Goal: Information Seeking & Learning: Compare options

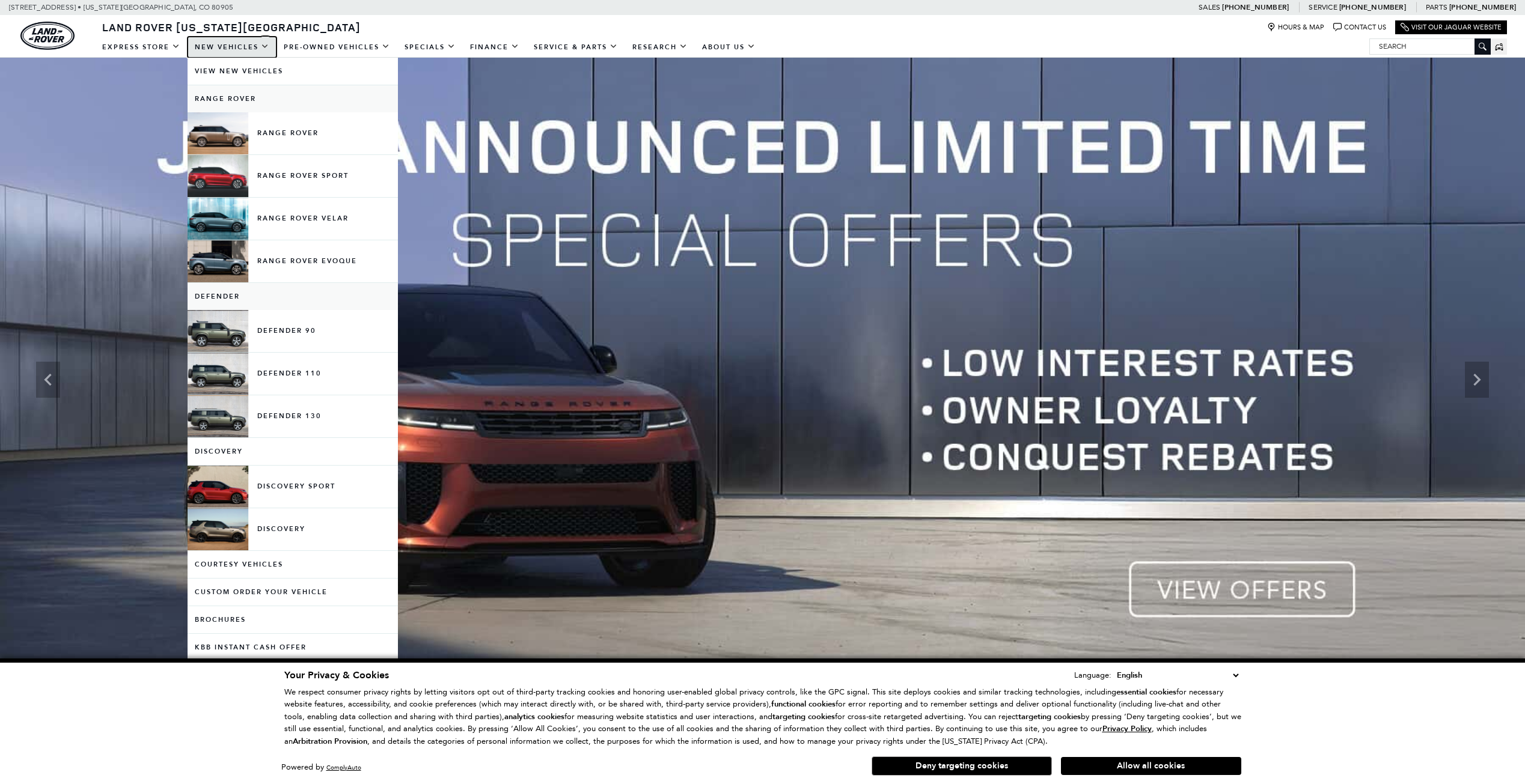
click at [266, 44] on link "New Vehicles" at bounding box center [232, 47] width 89 height 21
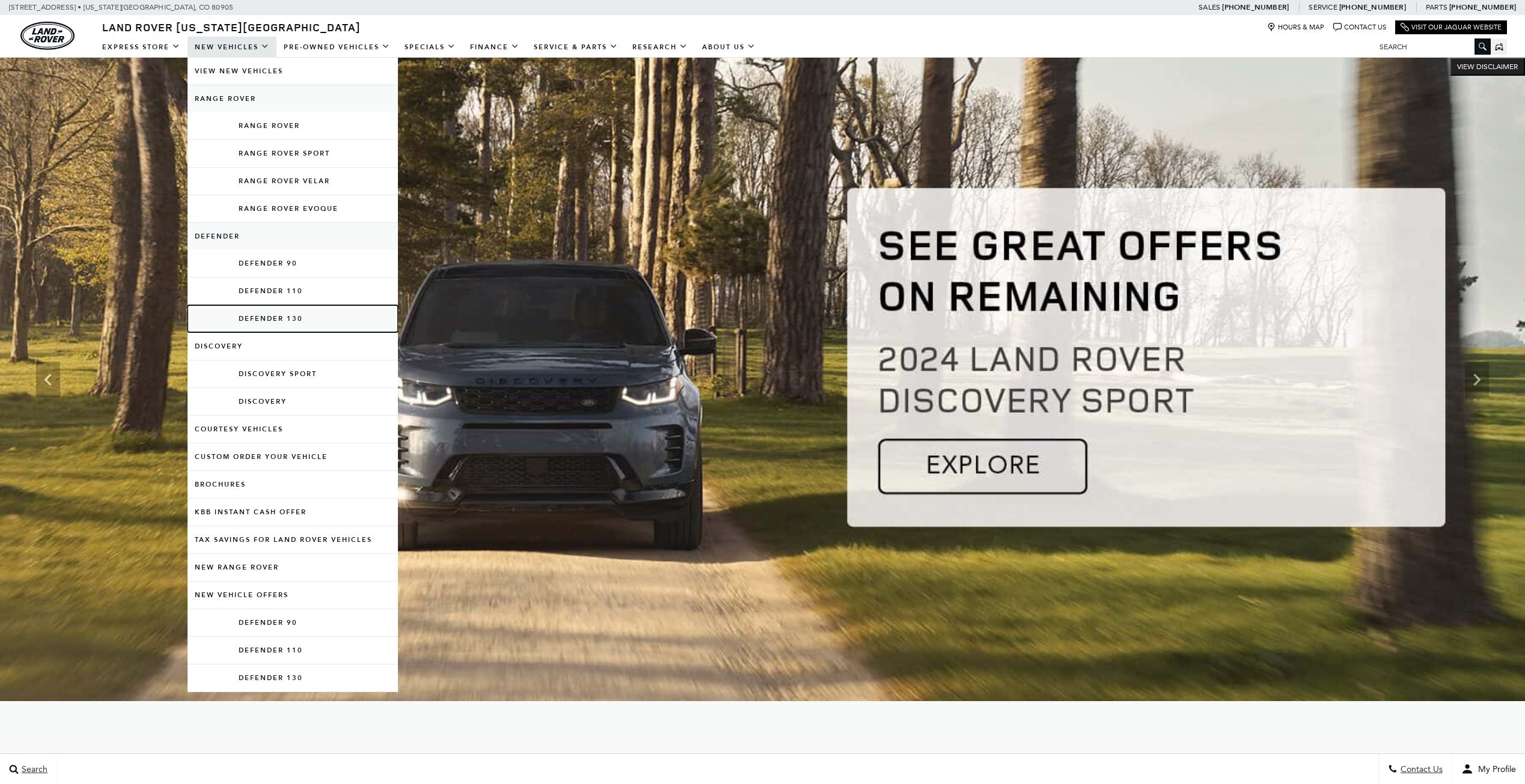
click at [249, 332] on link "Defender 130" at bounding box center [293, 319] width 211 height 27
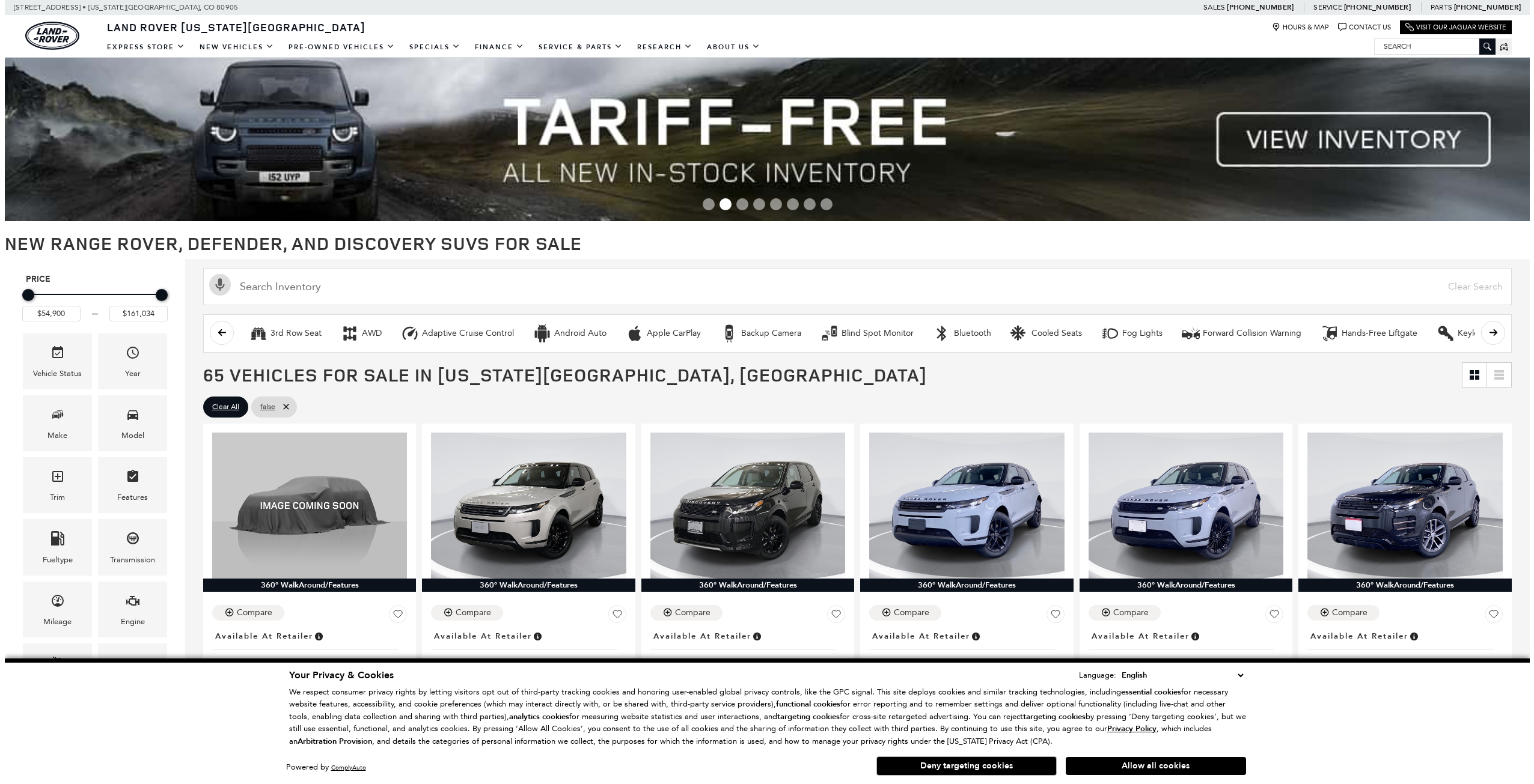
scroll to position [129, 0]
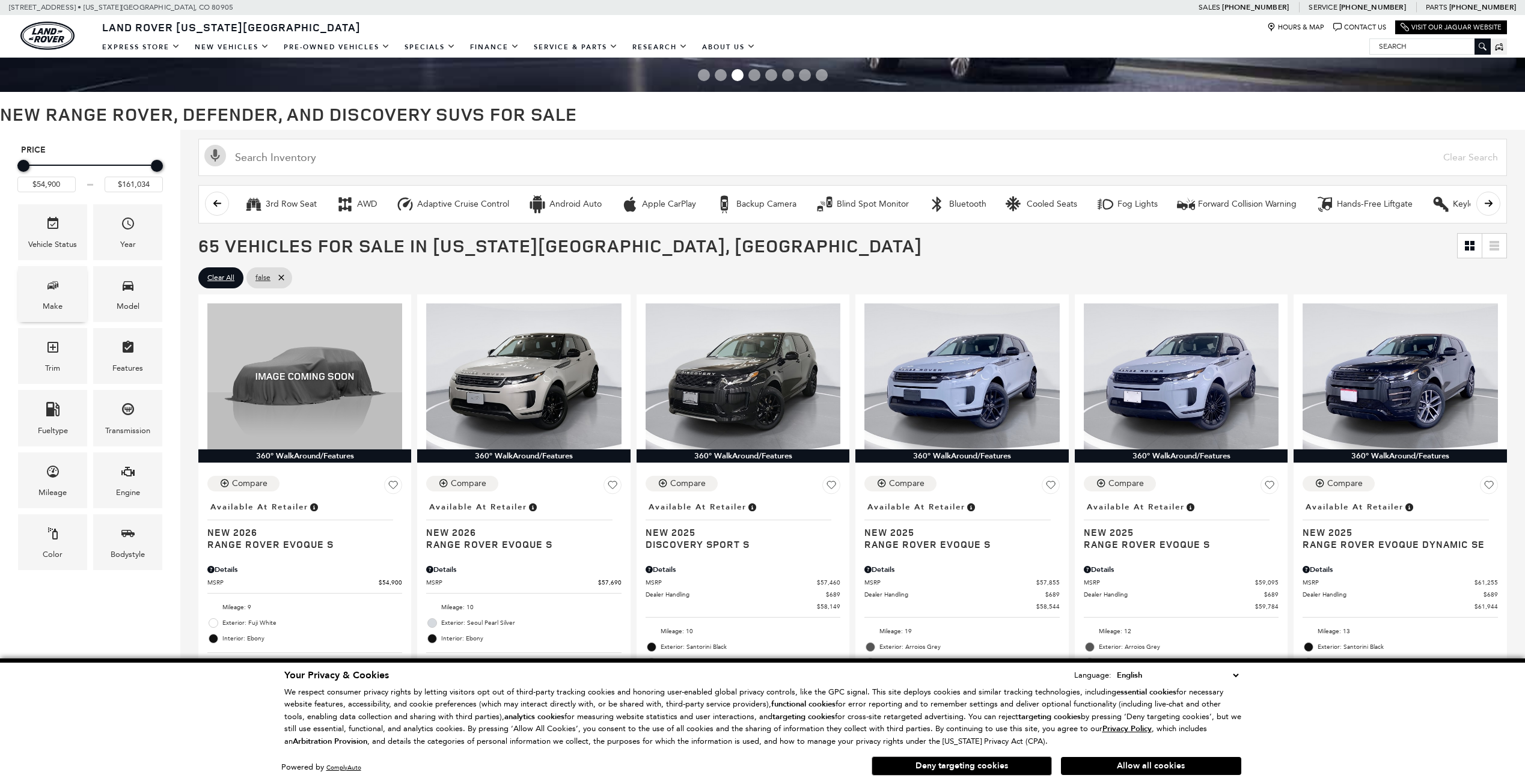
click at [69, 292] on div "Make" at bounding box center [52, 294] width 69 height 56
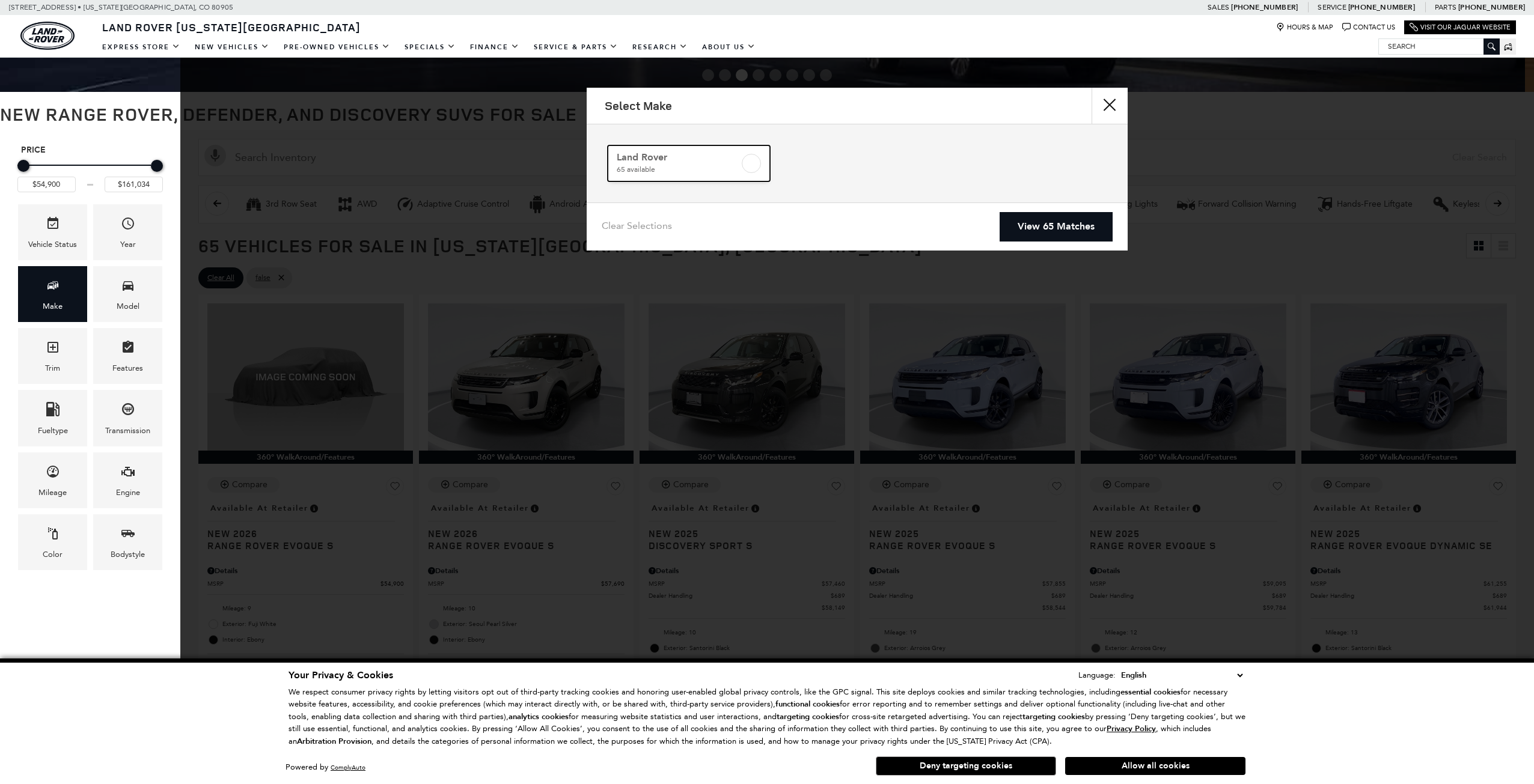
click at [631, 163] on span "Land Rover" at bounding box center [677, 157] width 123 height 12
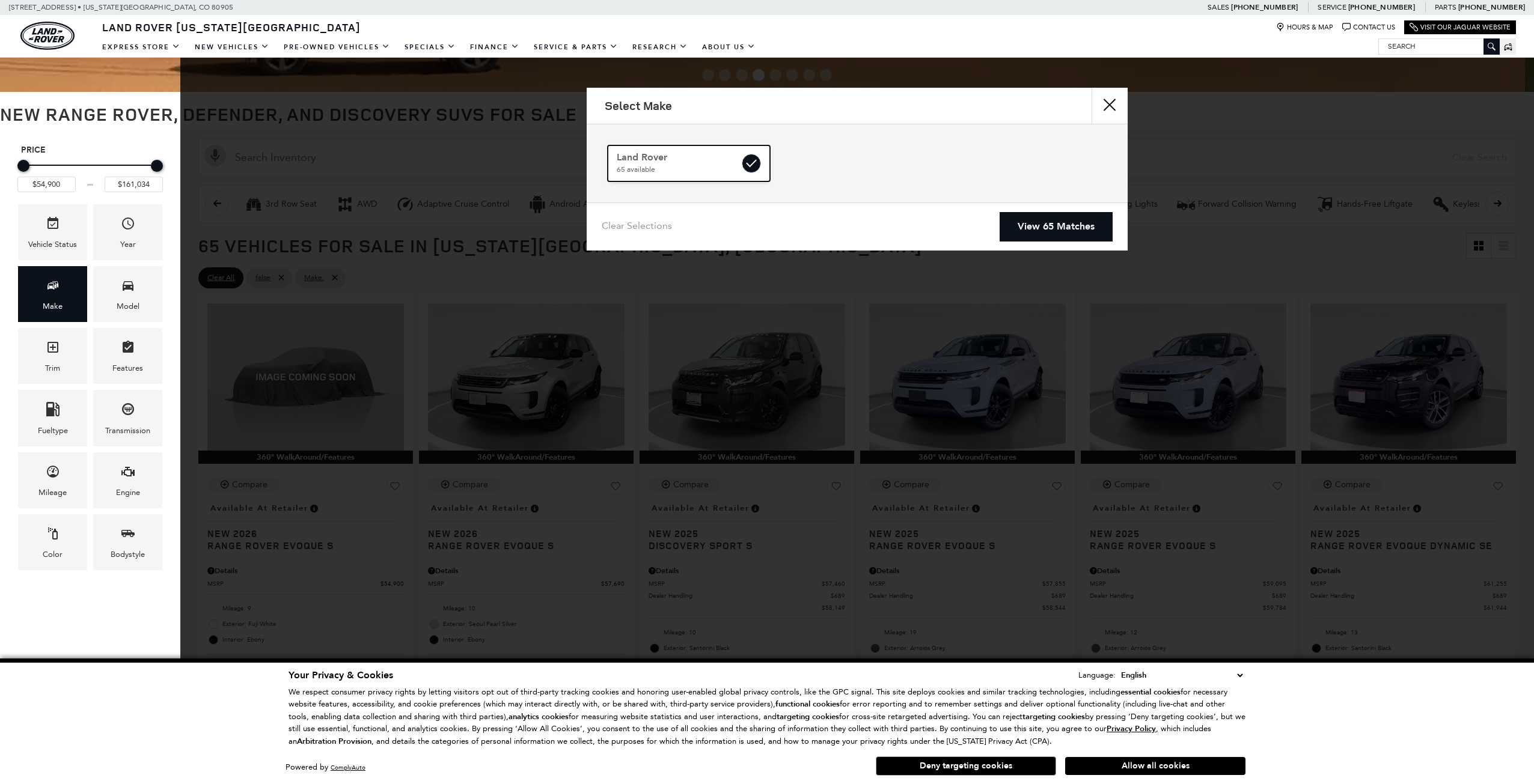
checkbox input "true"
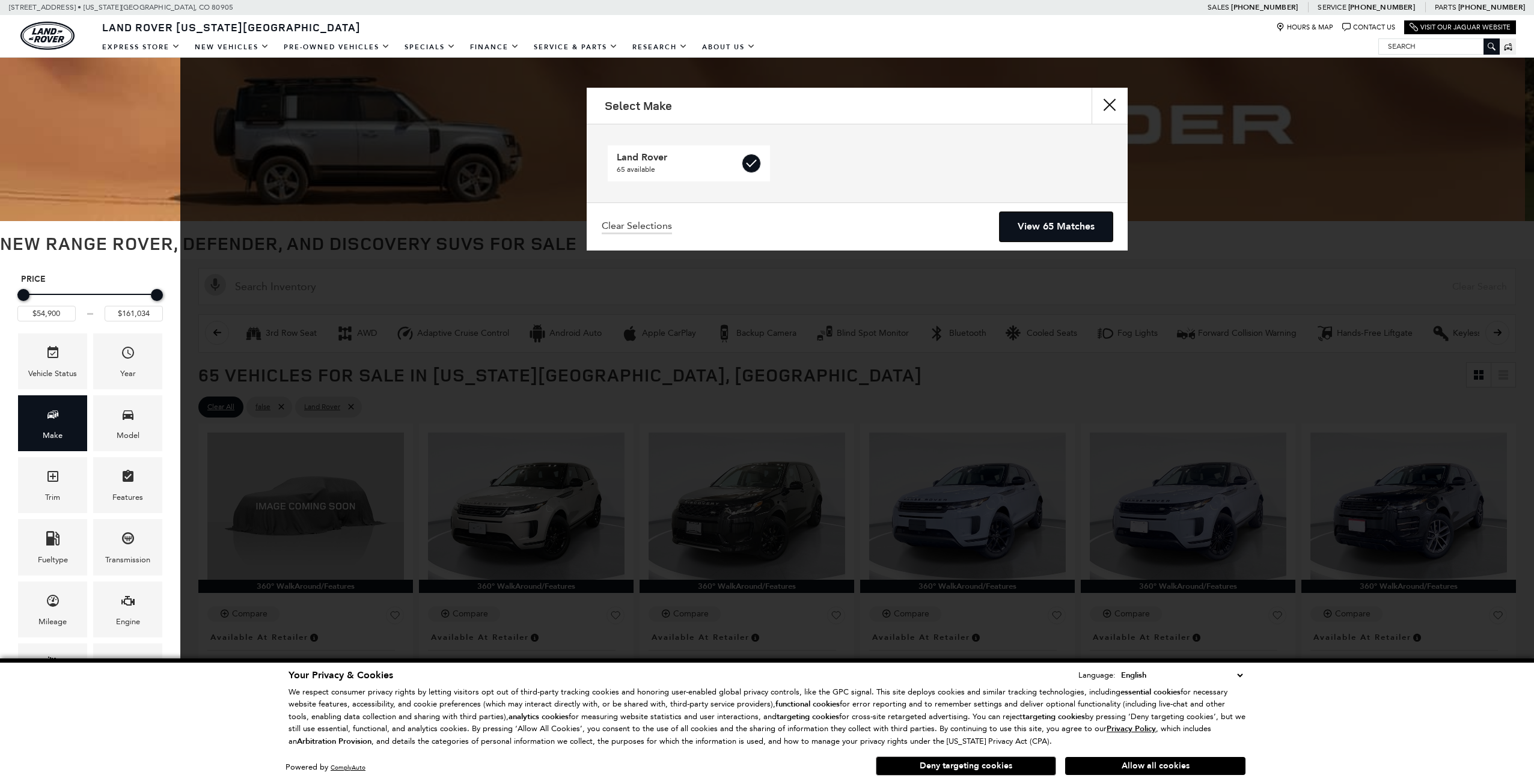
click at [1026, 233] on link "View 65 Matches" at bounding box center [1055, 226] width 113 height 29
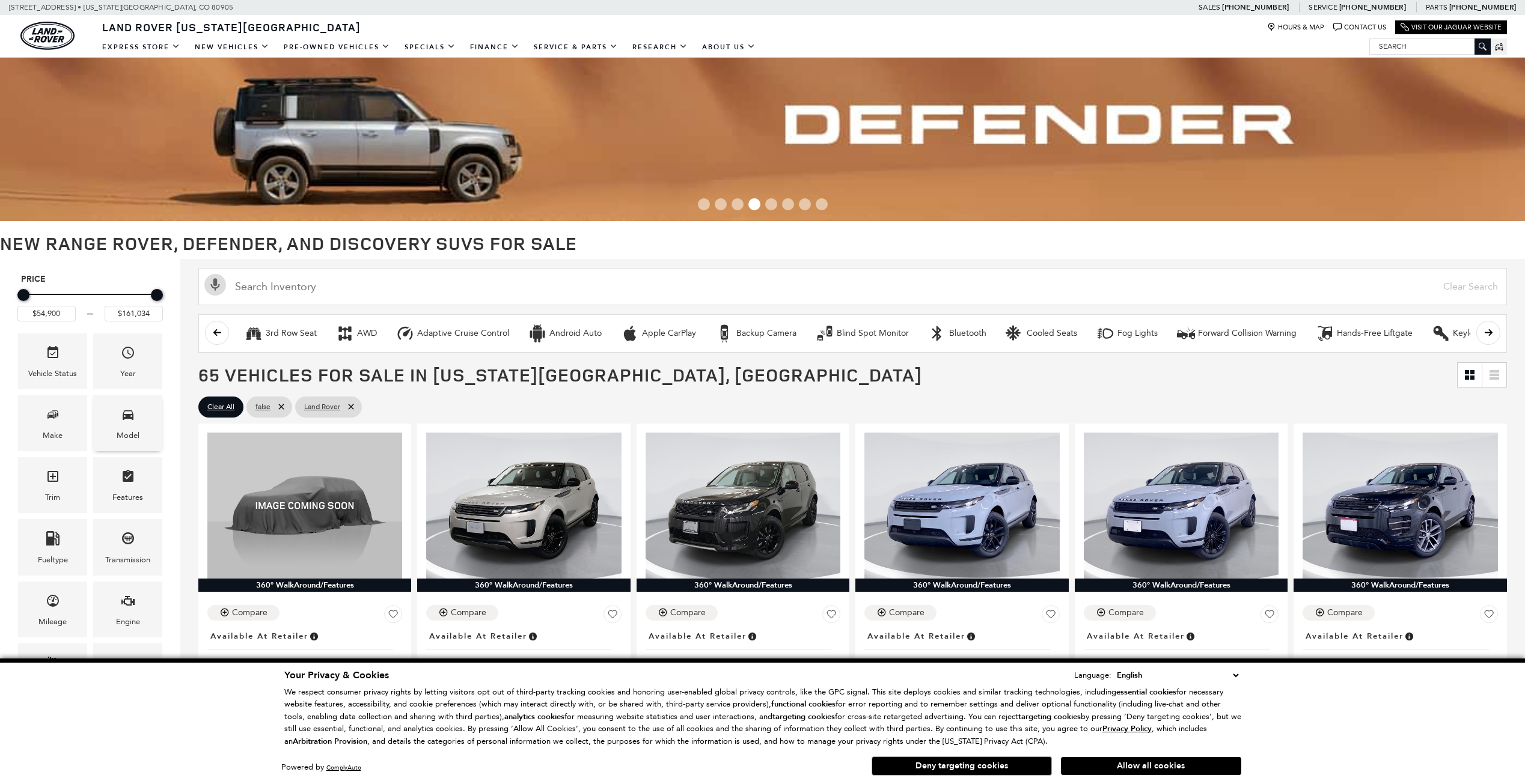
click at [129, 418] on icon "Model" at bounding box center [128, 415] width 11 height 9
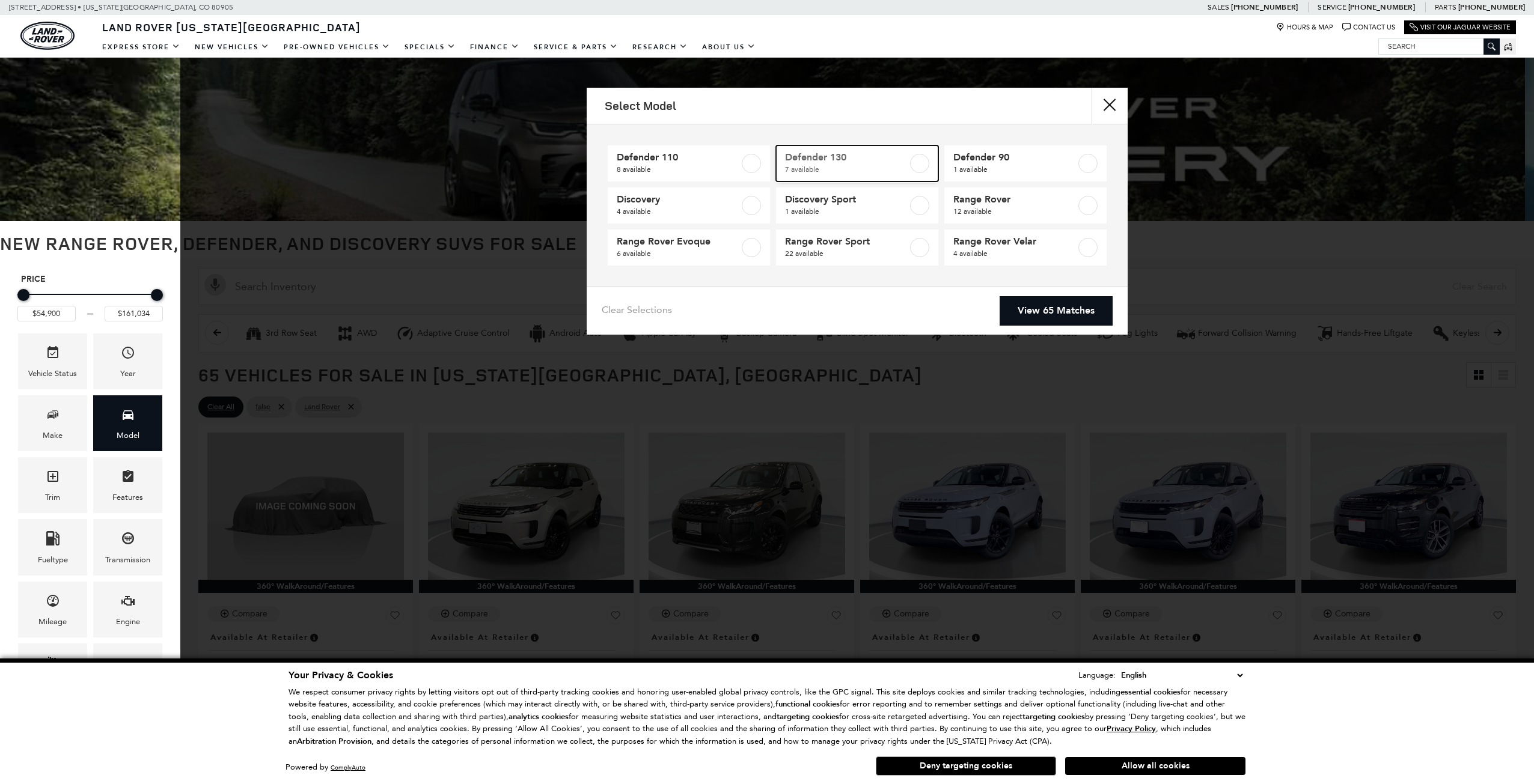
click at [834, 163] on span "Defender 130" at bounding box center [846, 157] width 123 height 12
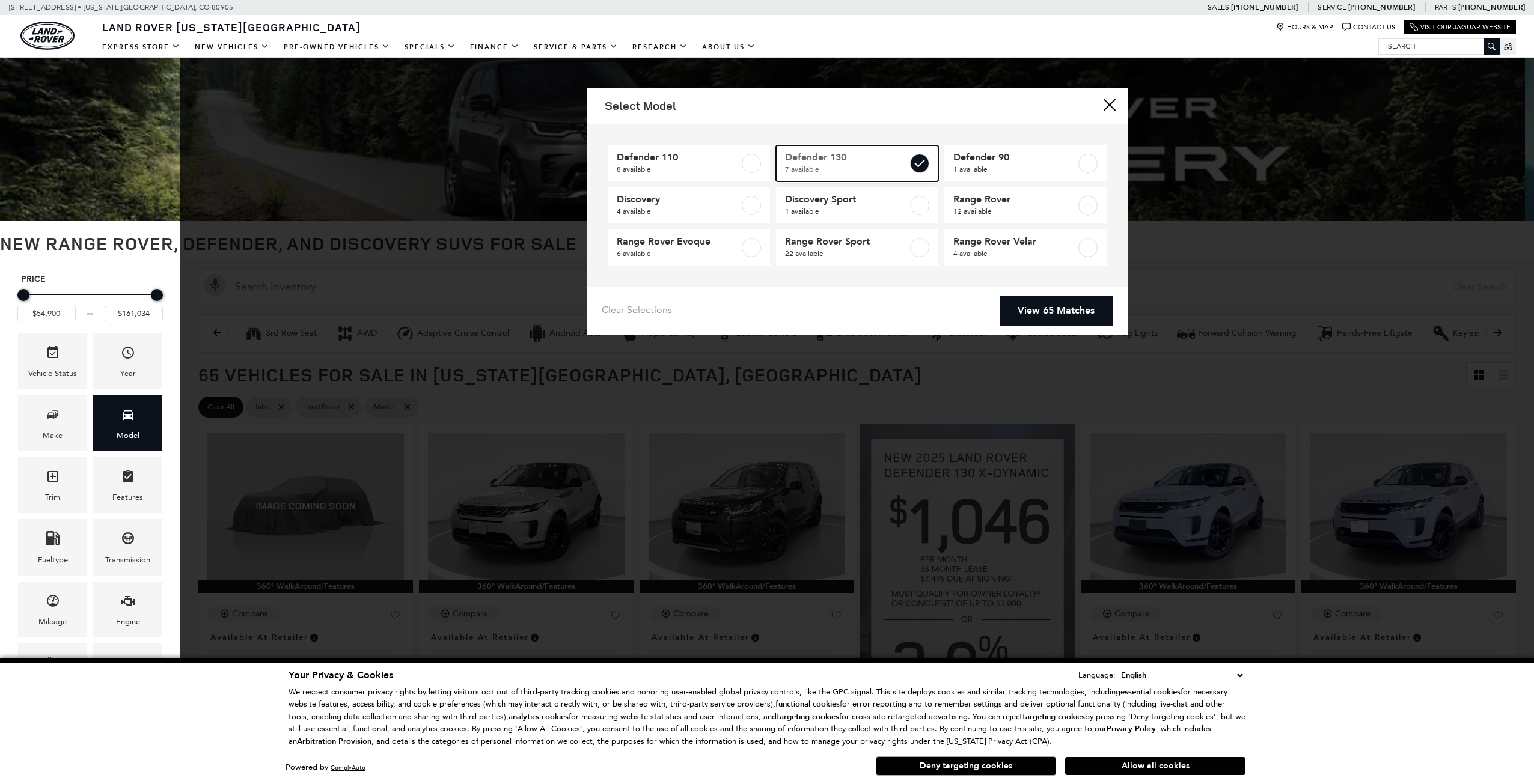
type input "$84,879"
type input "$134,749"
checkbox input "true"
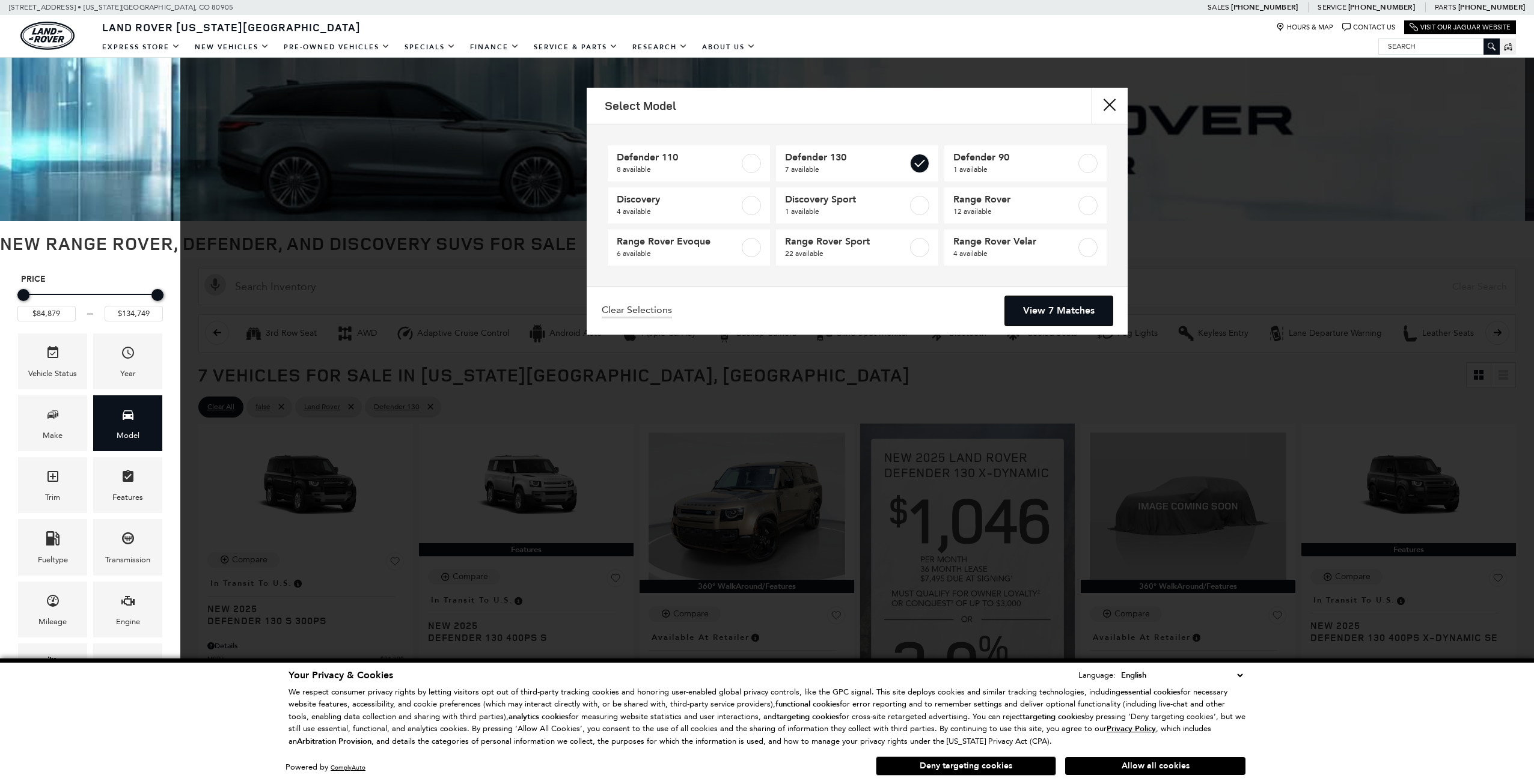
click at [1025, 312] on link "View 7 Matches" at bounding box center [1059, 311] width 108 height 29
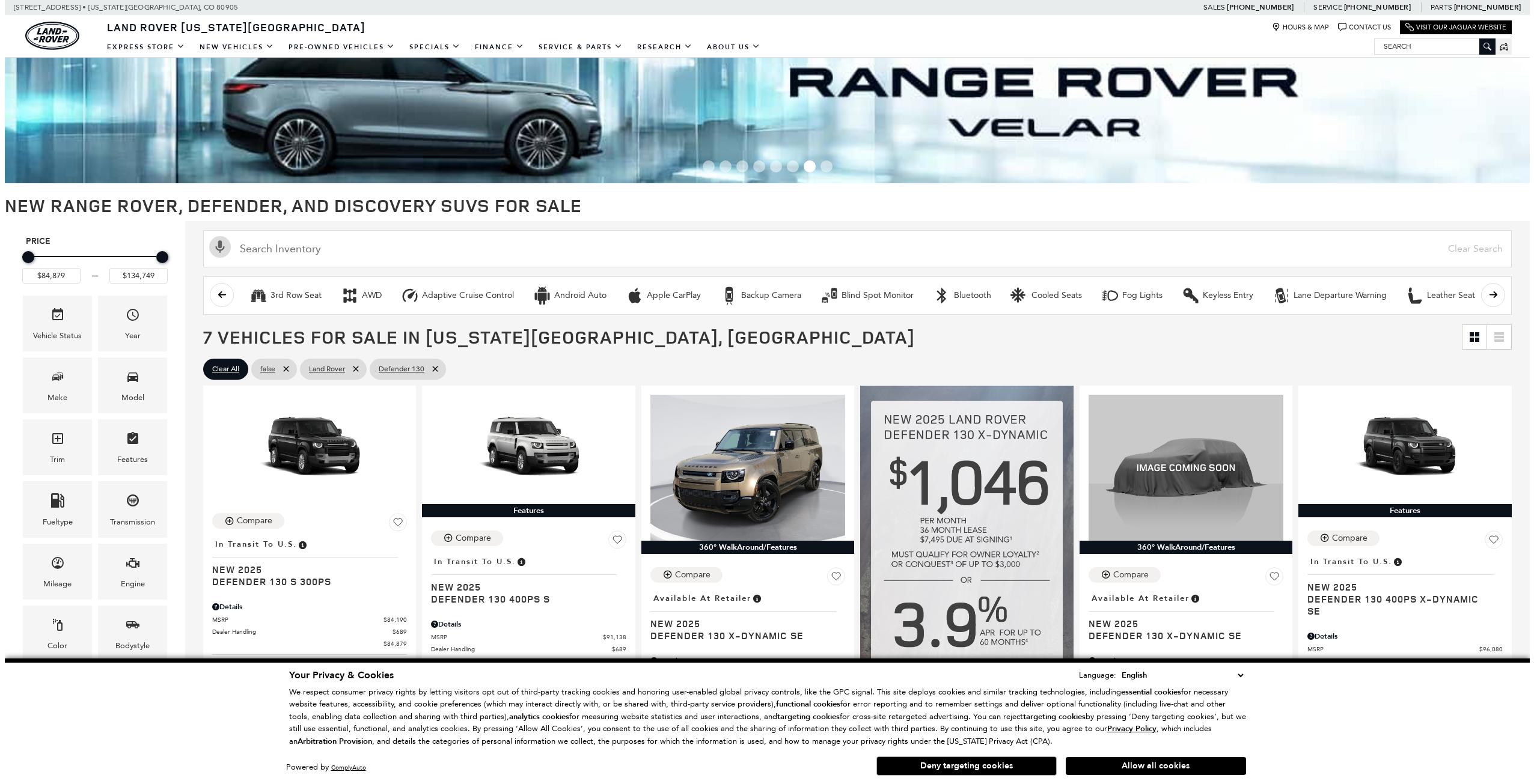
scroll to position [60, 0]
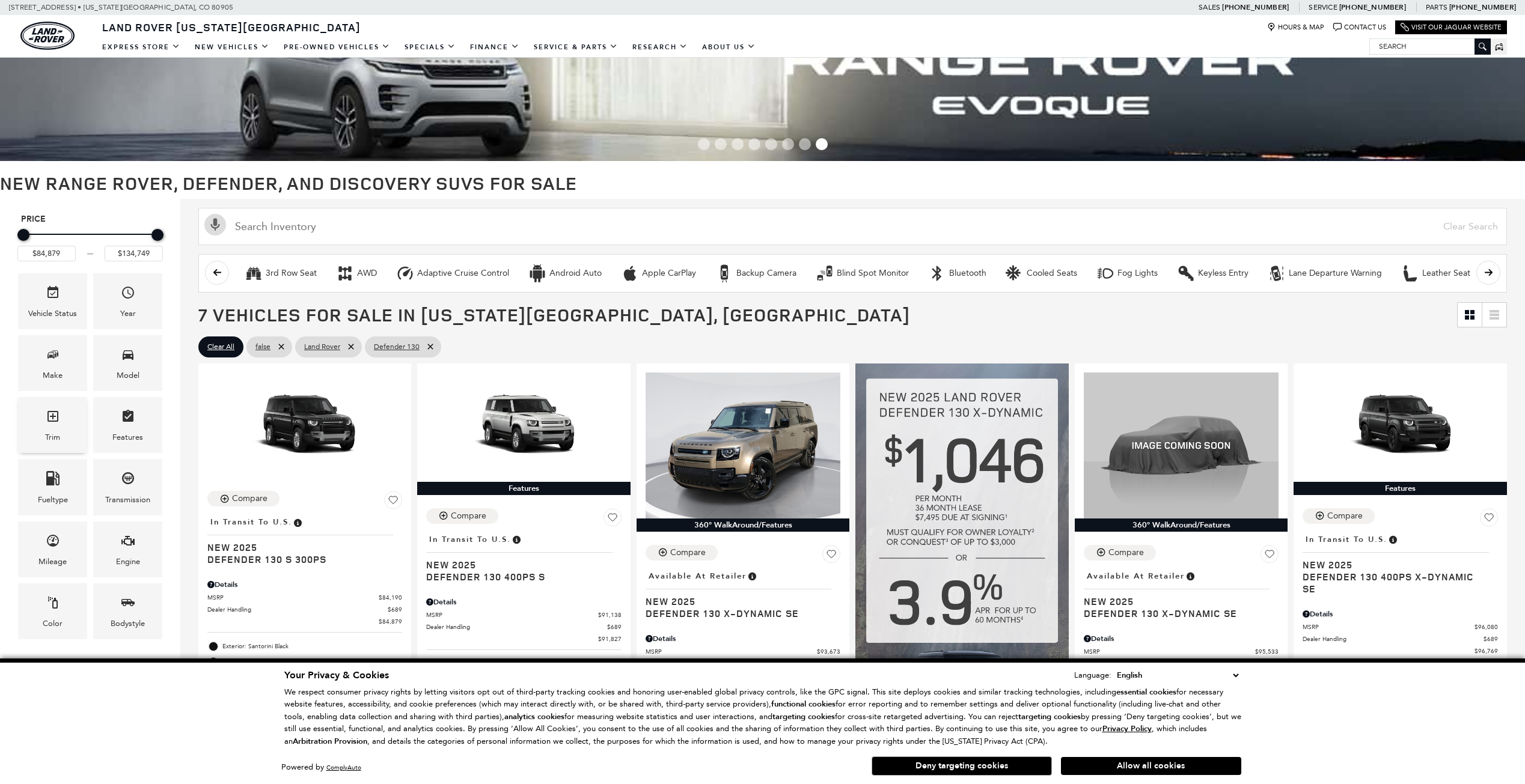
click at [61, 432] on div "Trim" at bounding box center [52, 425] width 69 height 56
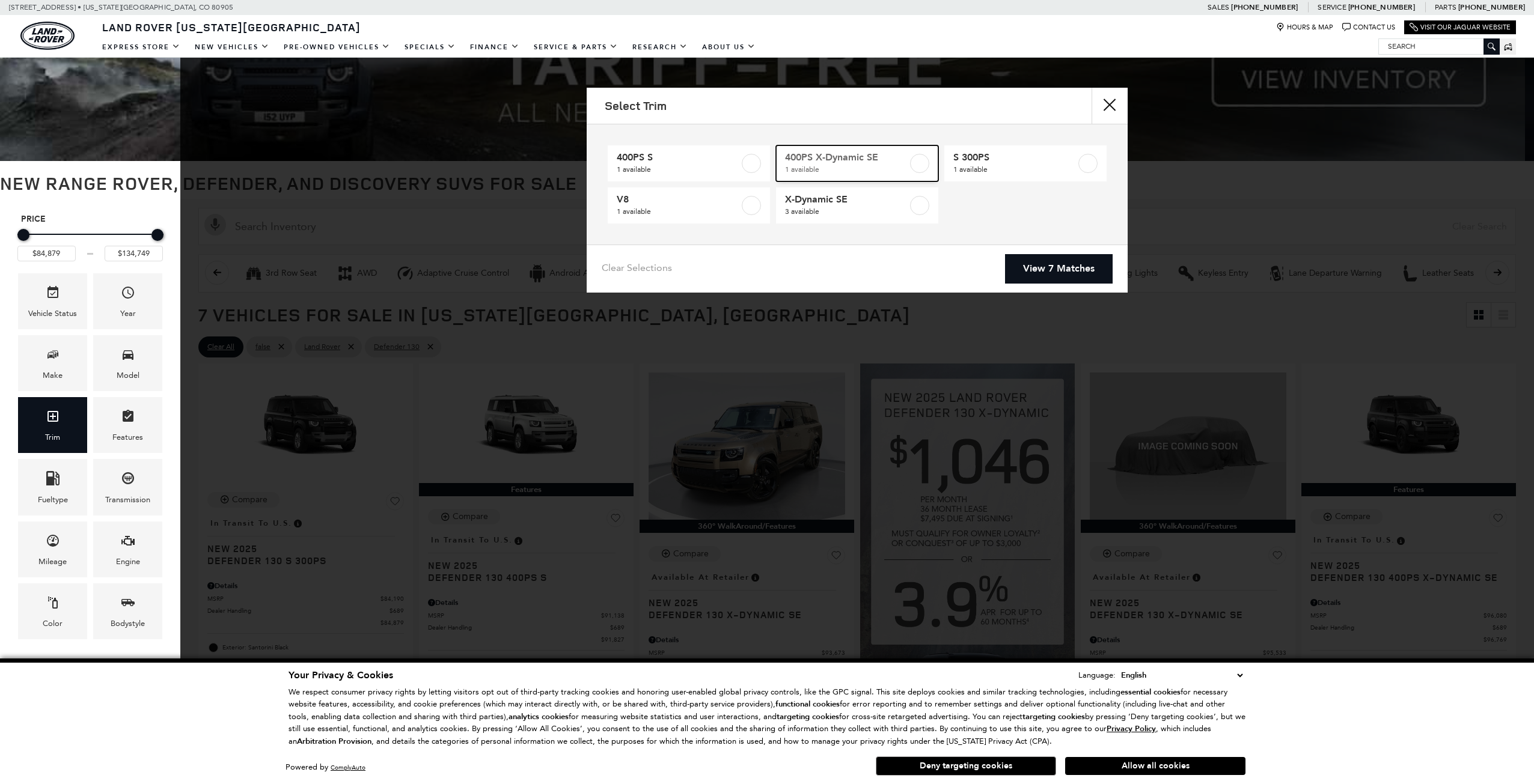
click at [922, 162] on label at bounding box center [919, 163] width 19 height 19
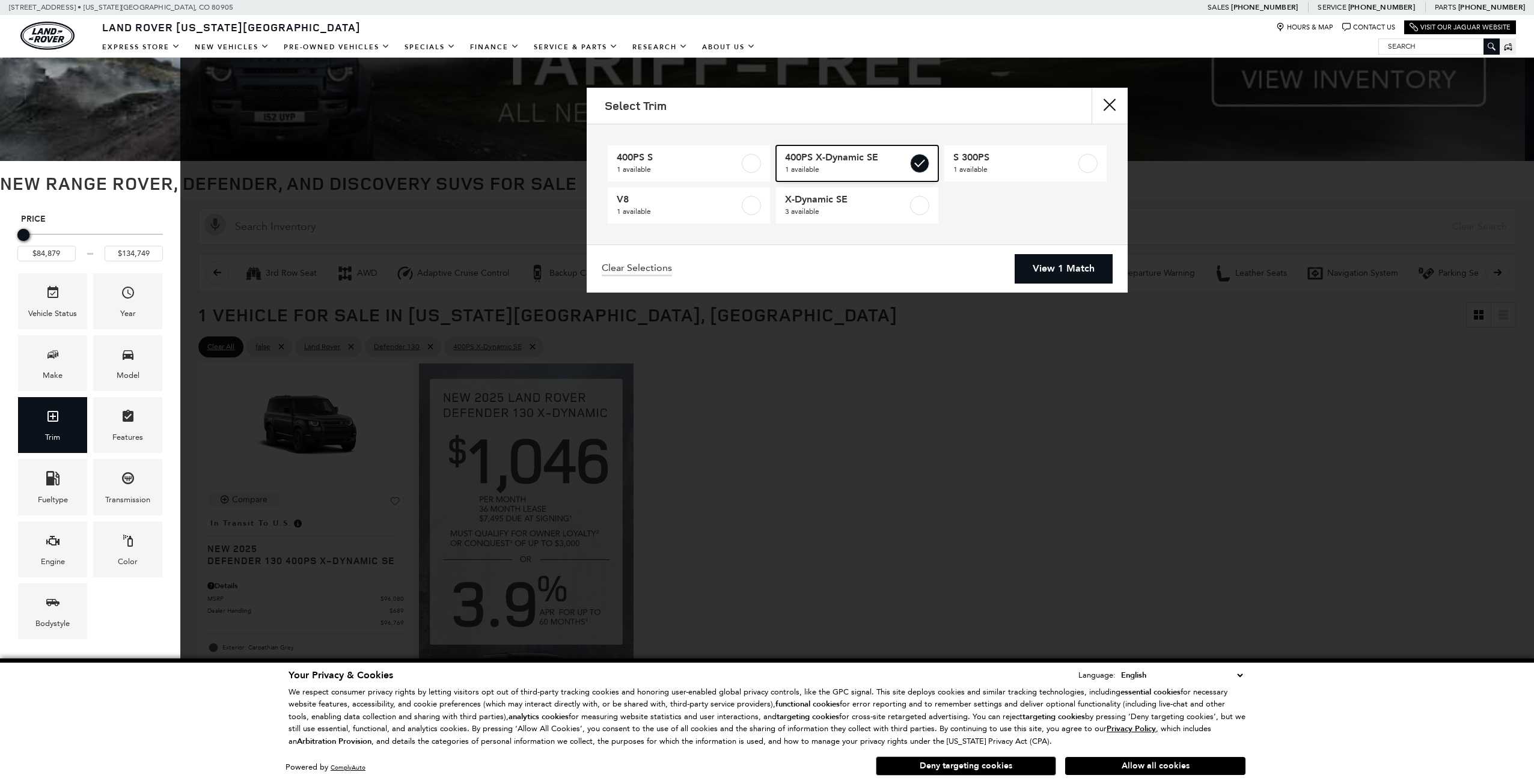
type input "$96,769"
checkbox input "true"
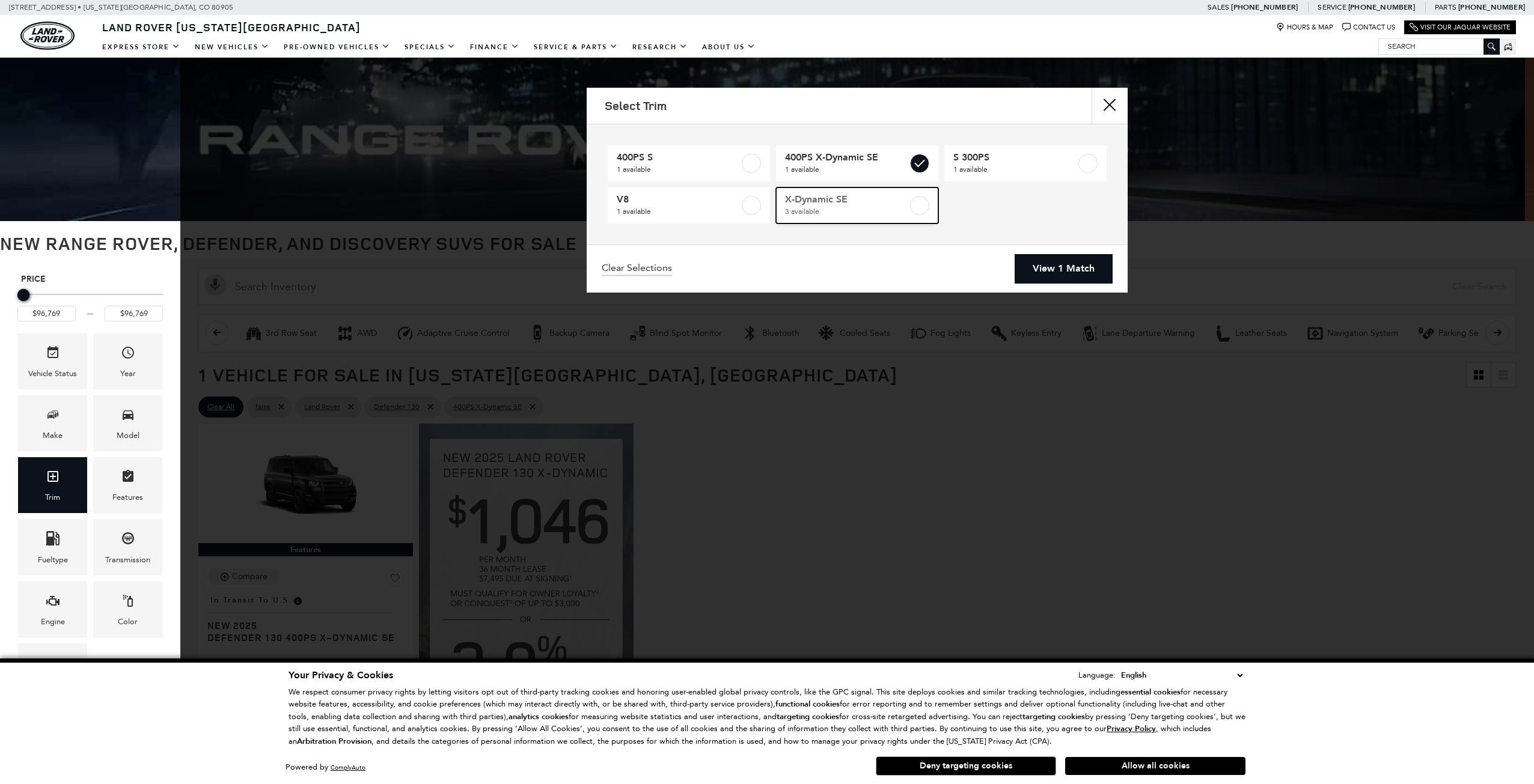
click at [919, 203] on label at bounding box center [919, 206] width 19 height 19
type input "$94,362"
type input "$97,799"
checkbox input "true"
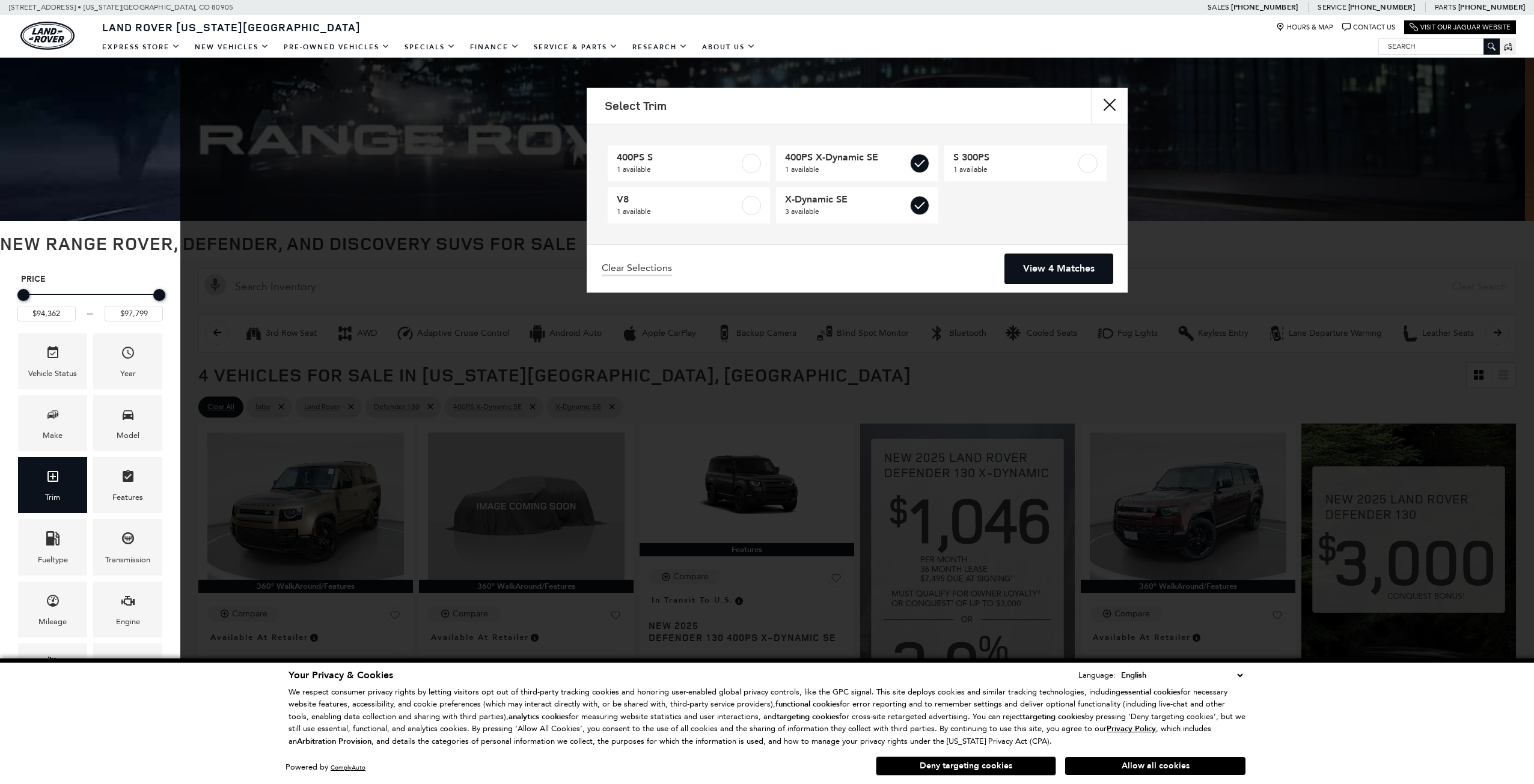
click at [1077, 275] on link "View 4 Matches" at bounding box center [1059, 268] width 108 height 29
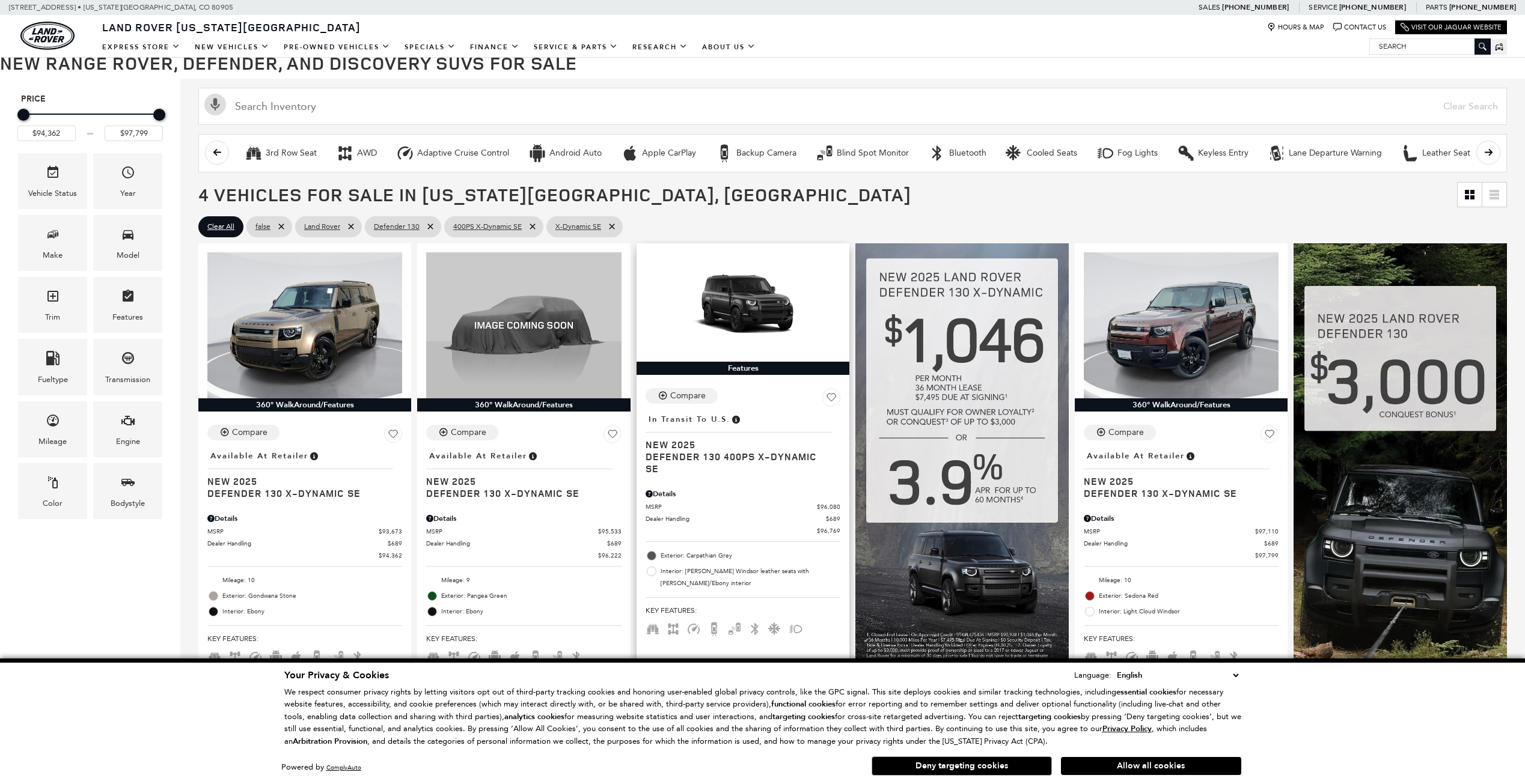
scroll to position [241, 0]
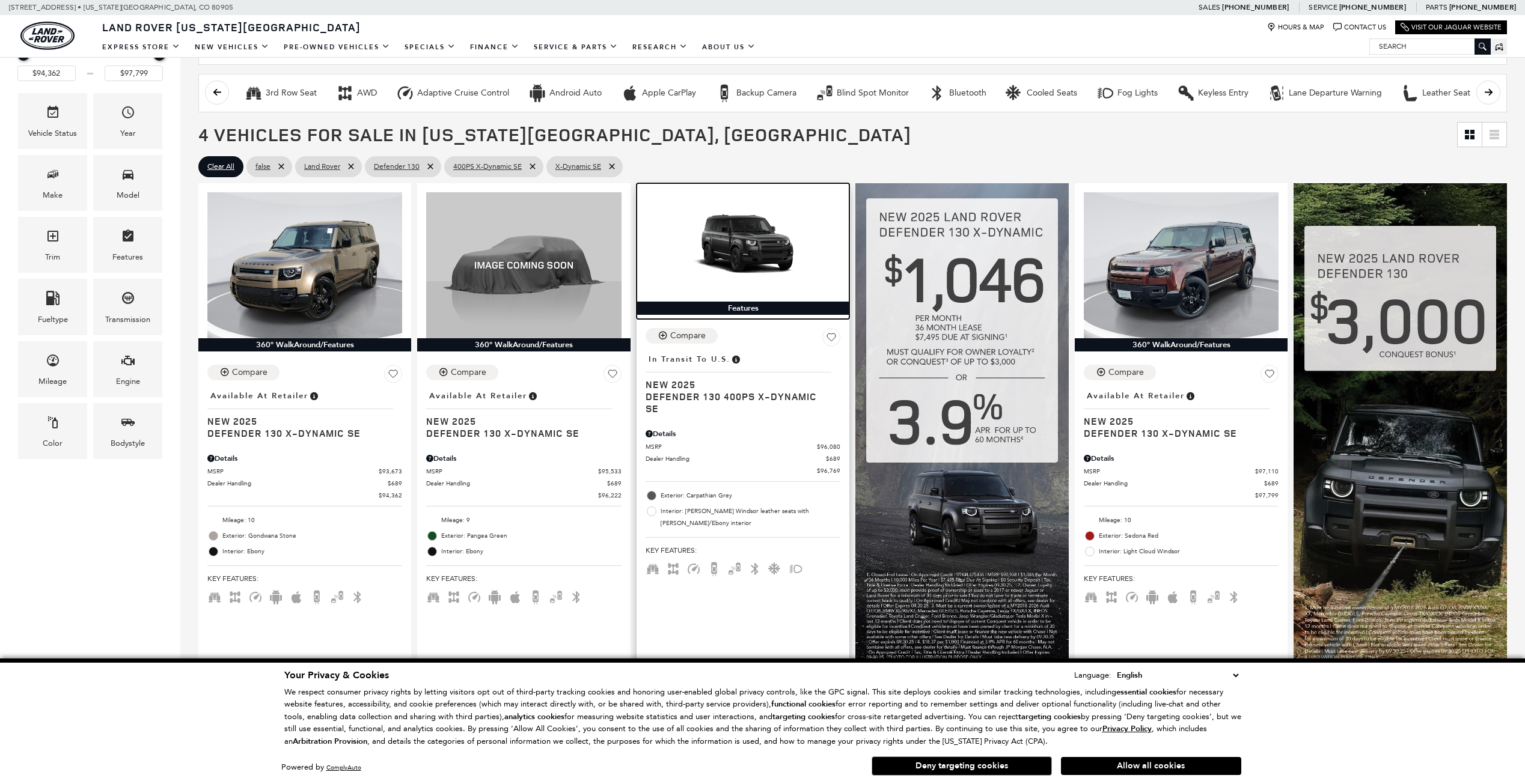
click at [735, 256] on img at bounding box center [743, 247] width 195 height 110
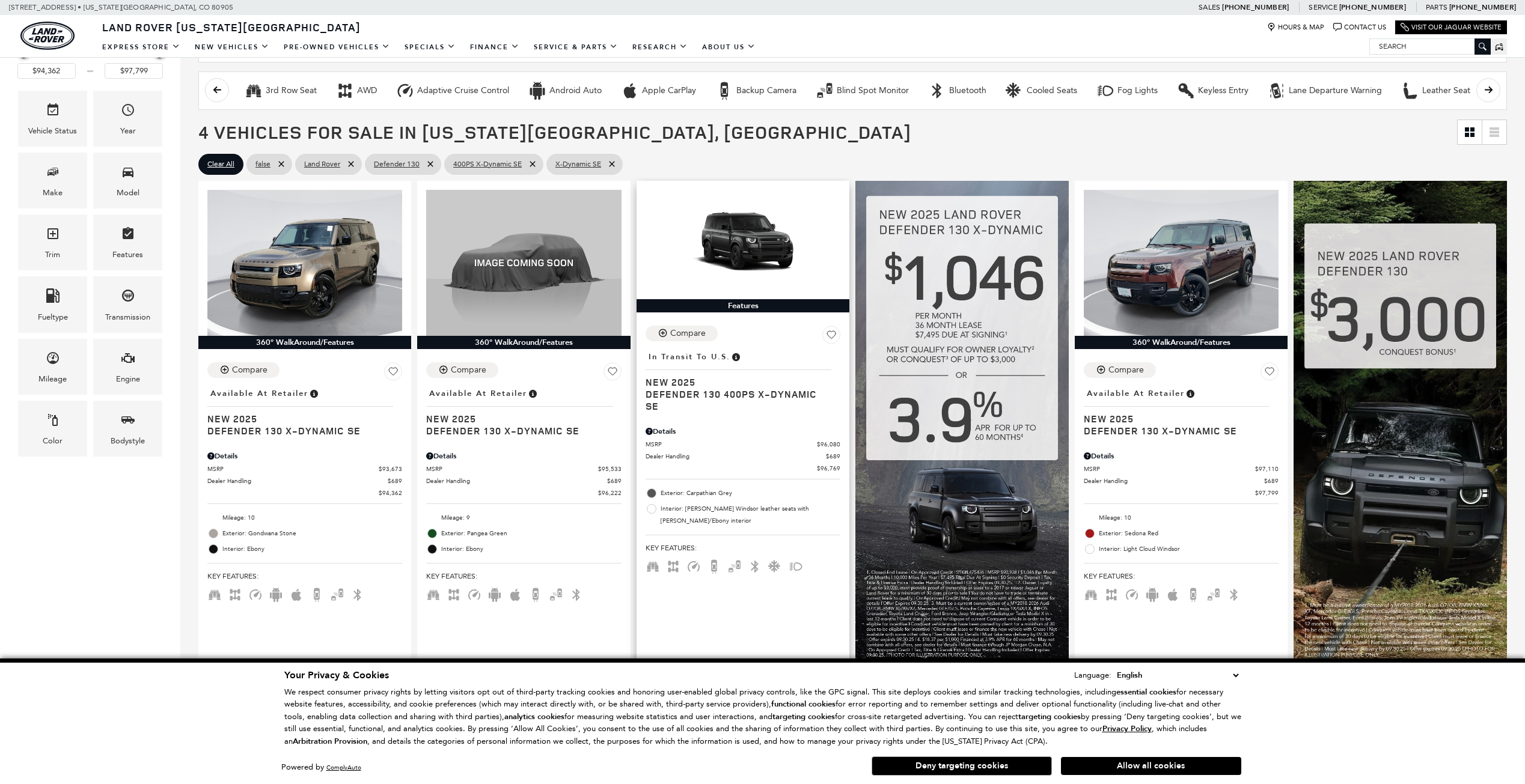
scroll to position [423, 0]
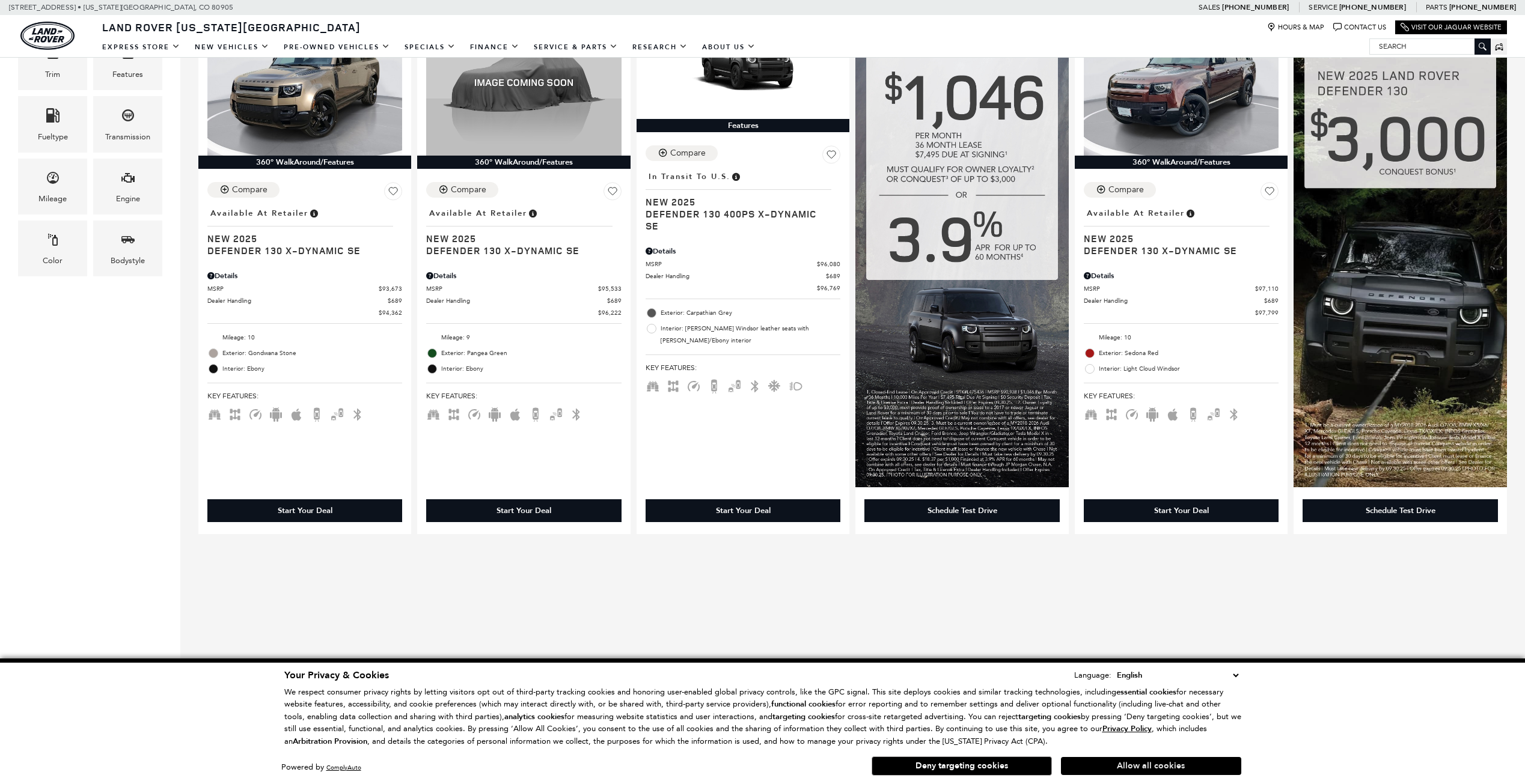
click at [1162, 764] on button "Allow all cookies" at bounding box center [1151, 766] width 180 height 18
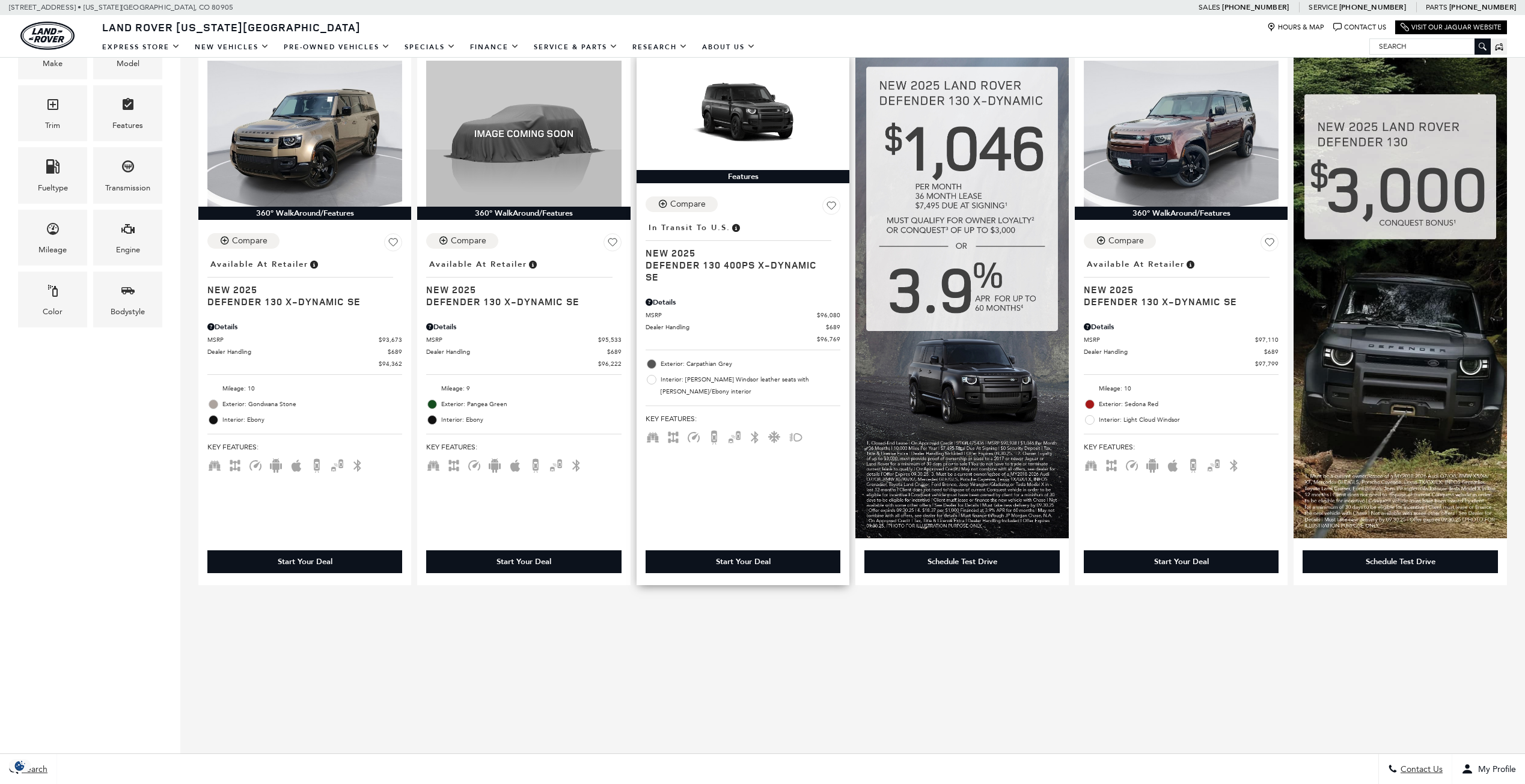
scroll to position [242, 0]
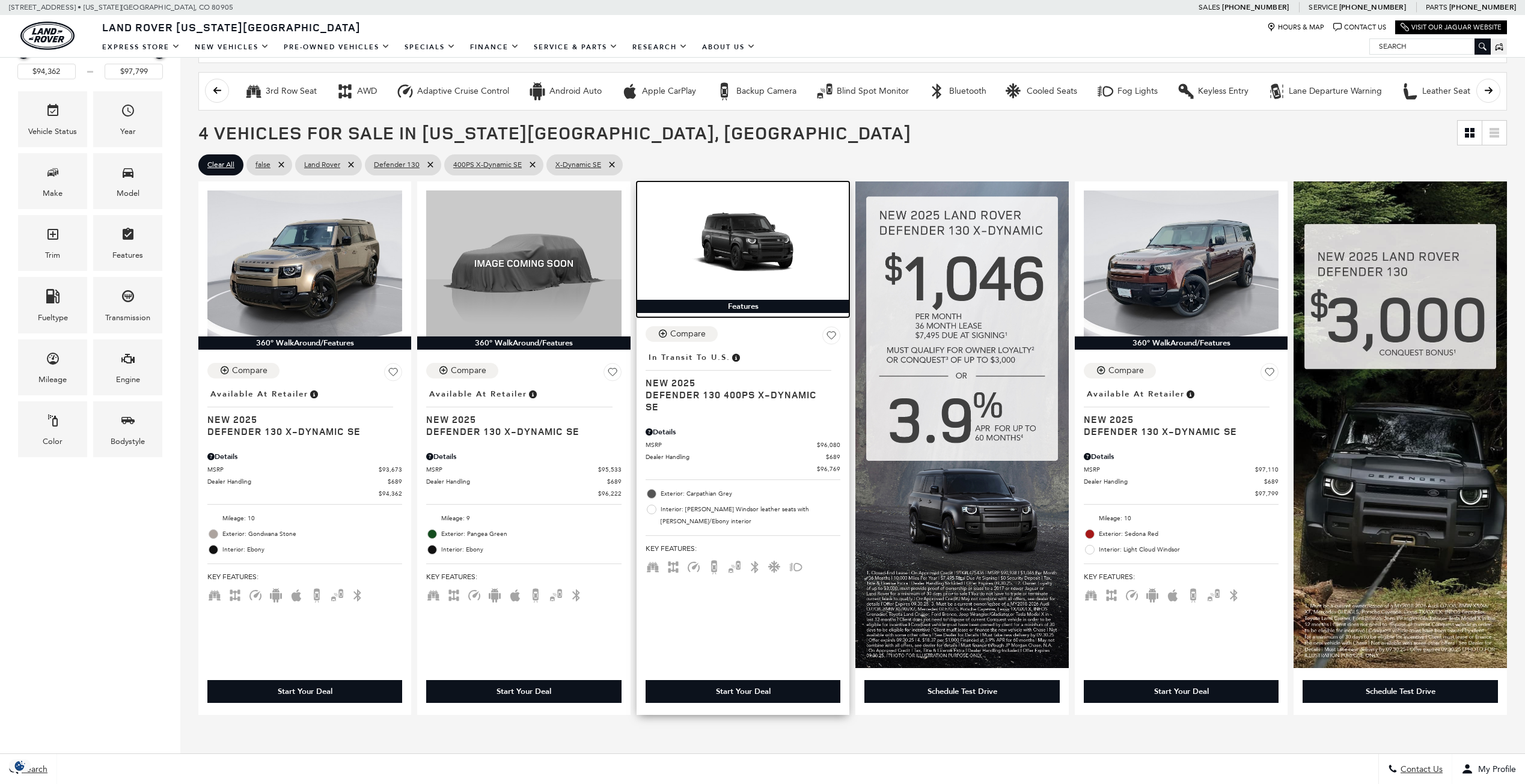
click at [742, 267] on img at bounding box center [743, 245] width 195 height 110
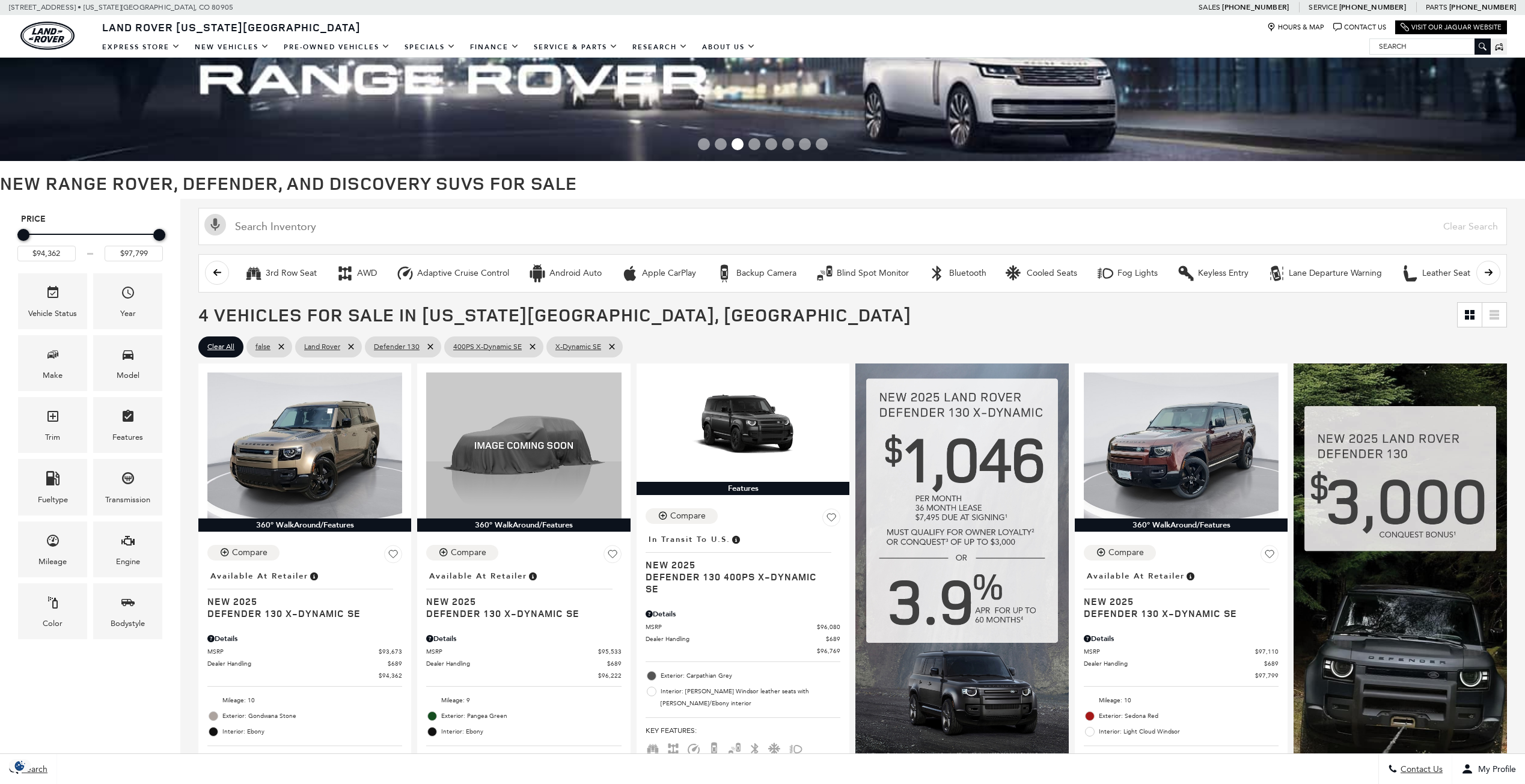
scroll to position [242, 0]
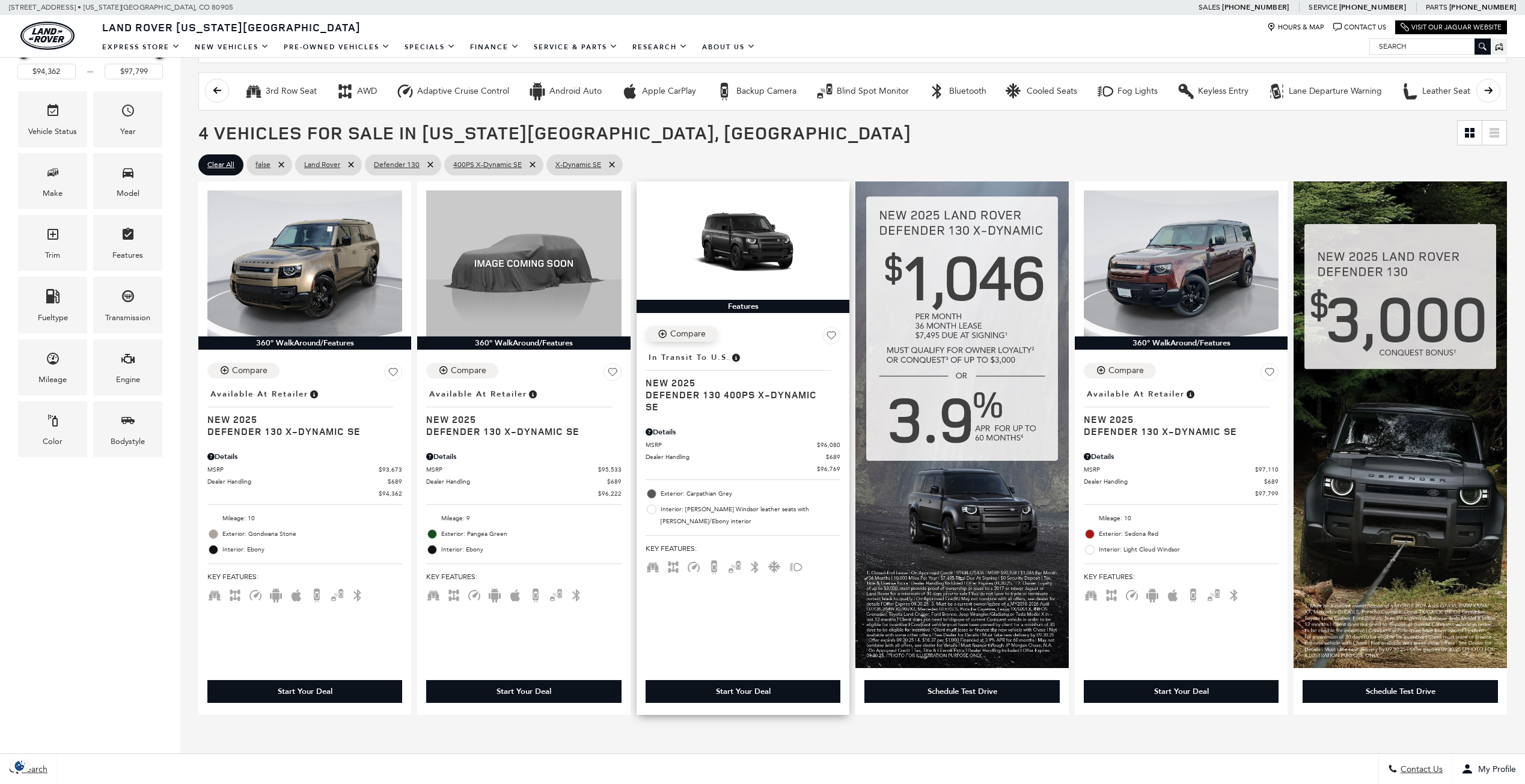
click at [664, 333] on icon "Compare Vehicle" at bounding box center [662, 334] width 10 height 10
click at [661, 334] on icon "Vehicle Added To Compare List" at bounding box center [662, 334] width 9 height 9
